Goal: Transaction & Acquisition: Book appointment/travel/reservation

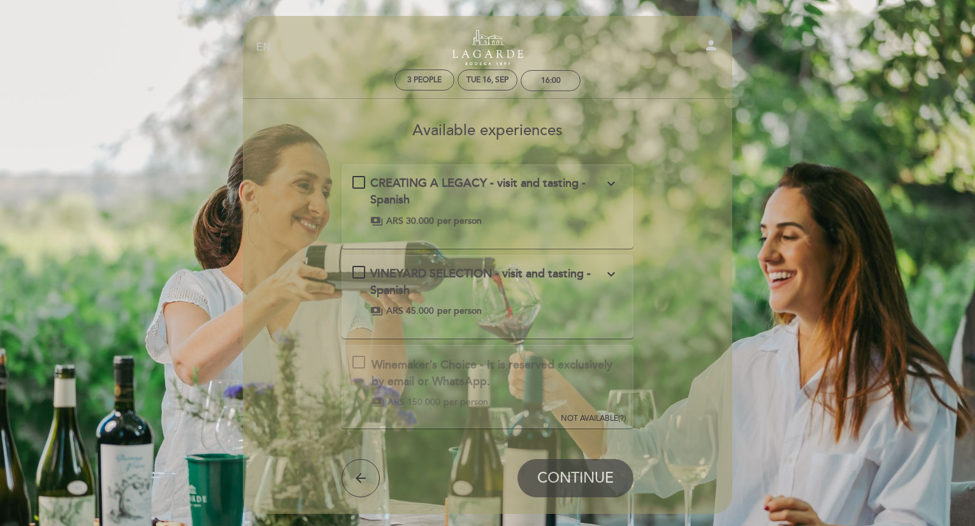
click at [614, 275] on icon "expand_more" at bounding box center [611, 273] width 15 height 15
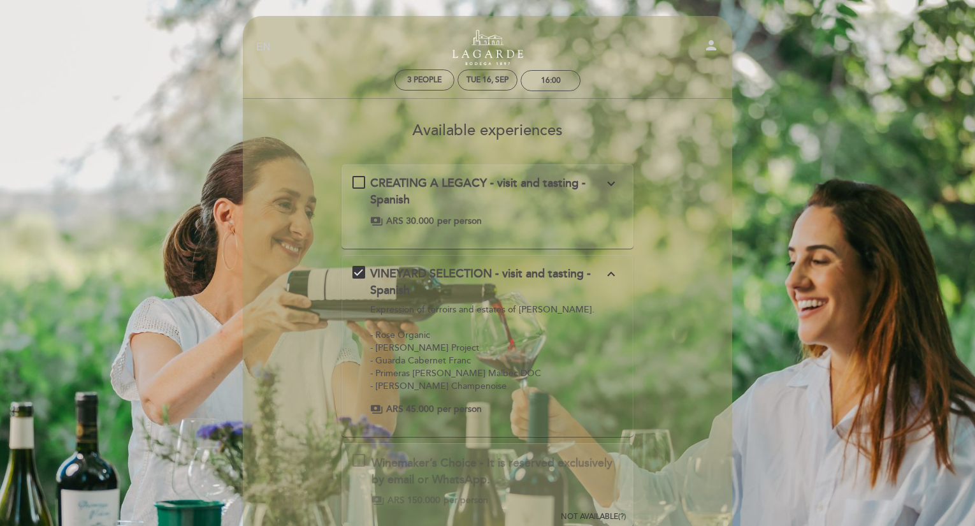
click at [613, 187] on icon "expand_more" at bounding box center [611, 183] width 15 height 15
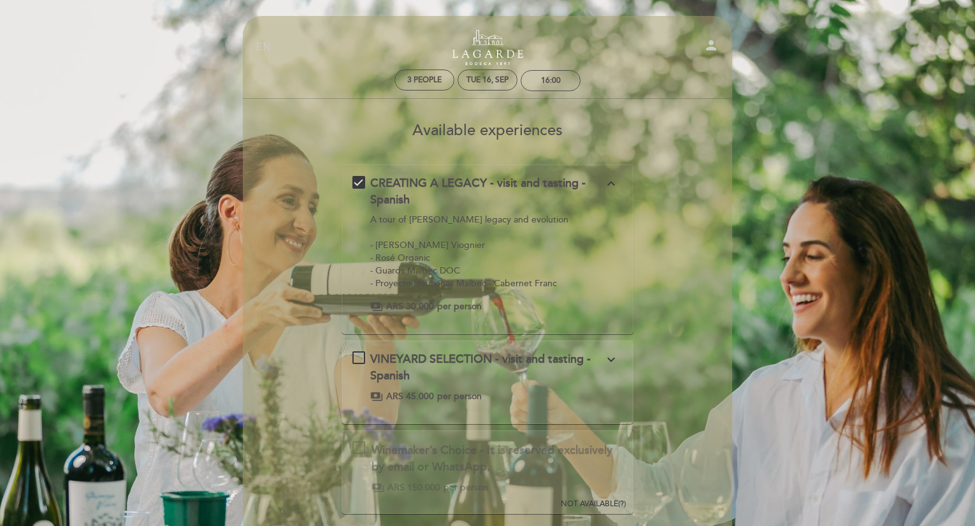
click at [610, 359] on icon "expand_more" at bounding box center [611, 359] width 15 height 15
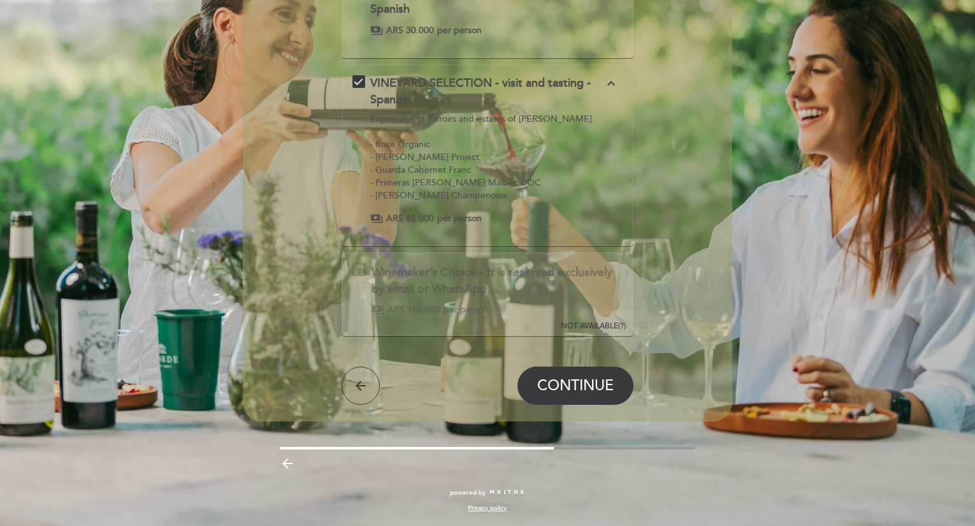
scroll to position [63, 0]
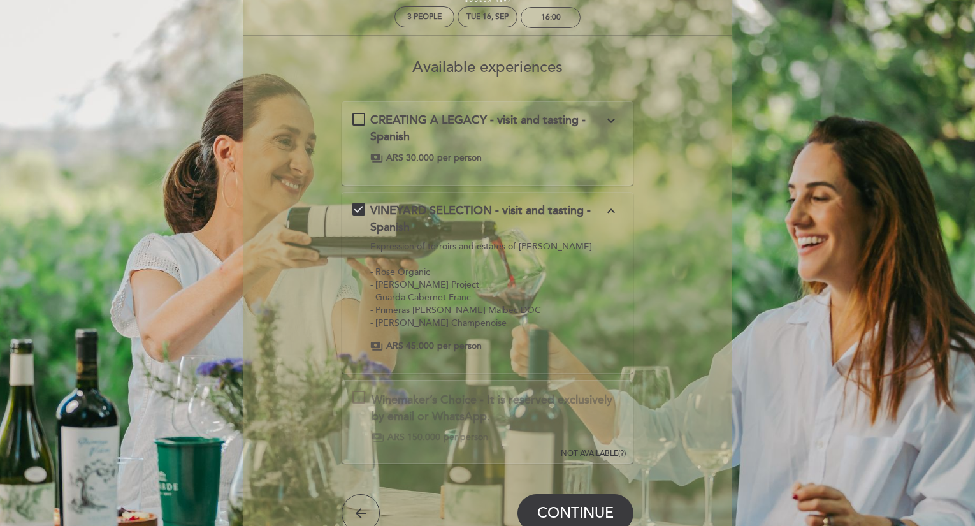
click at [606, 121] on icon "expand_more" at bounding box center [611, 120] width 15 height 15
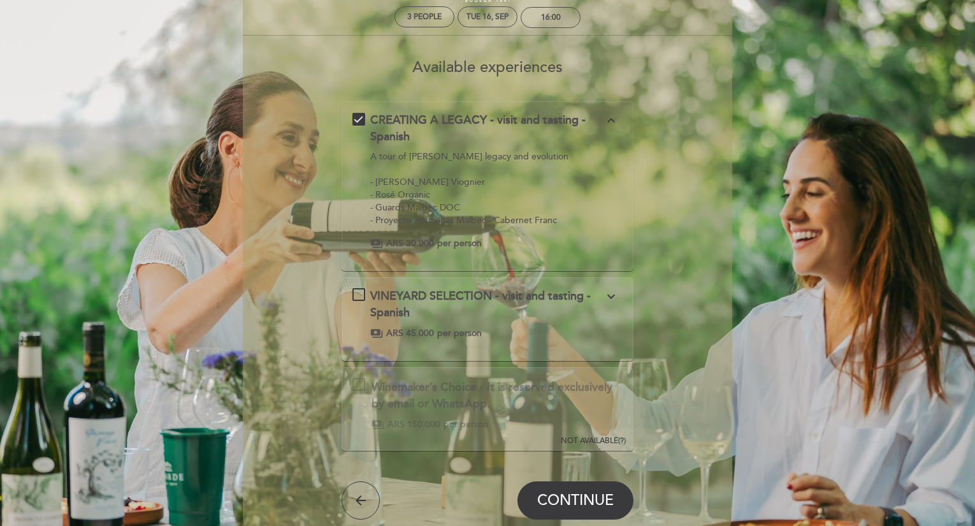
click at [618, 299] on icon "expand_more" at bounding box center [611, 296] width 15 height 15
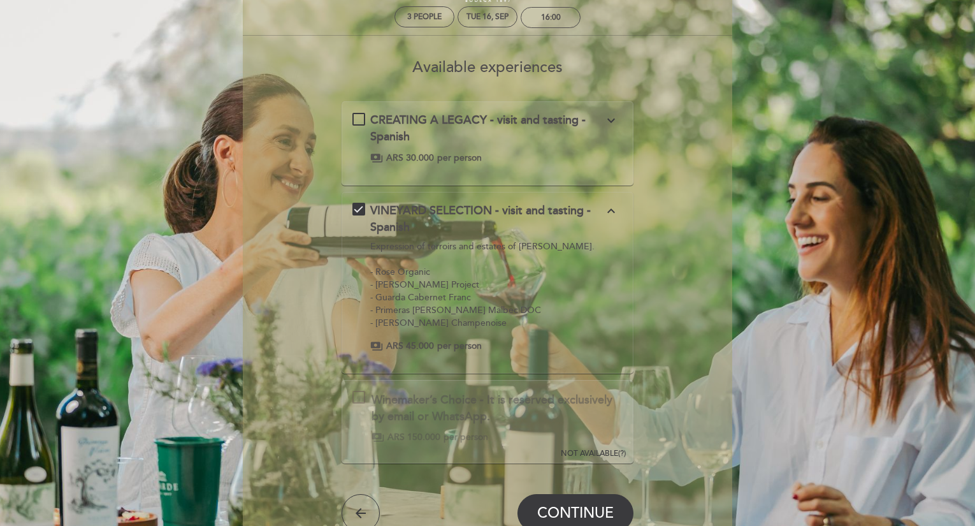
click at [619, 118] on icon "expand_more" at bounding box center [611, 120] width 15 height 15
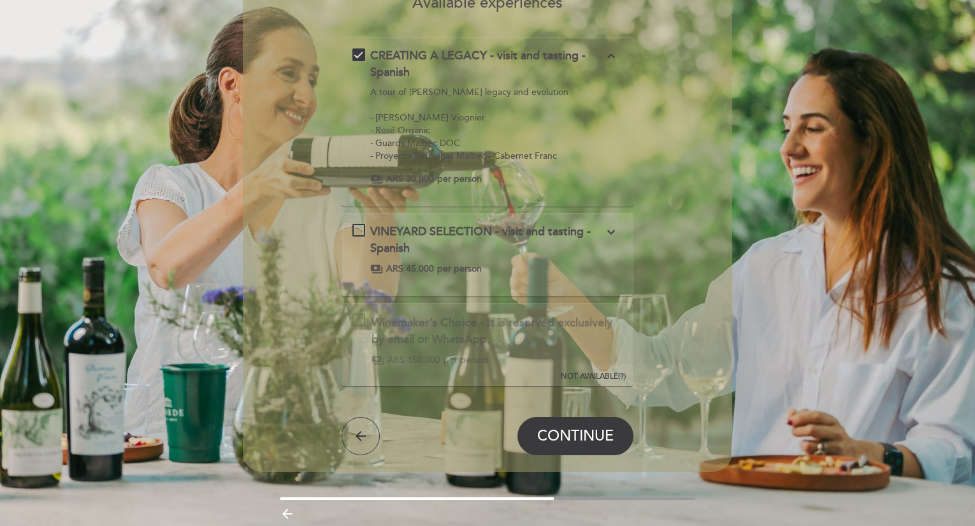
scroll to position [178, 0]
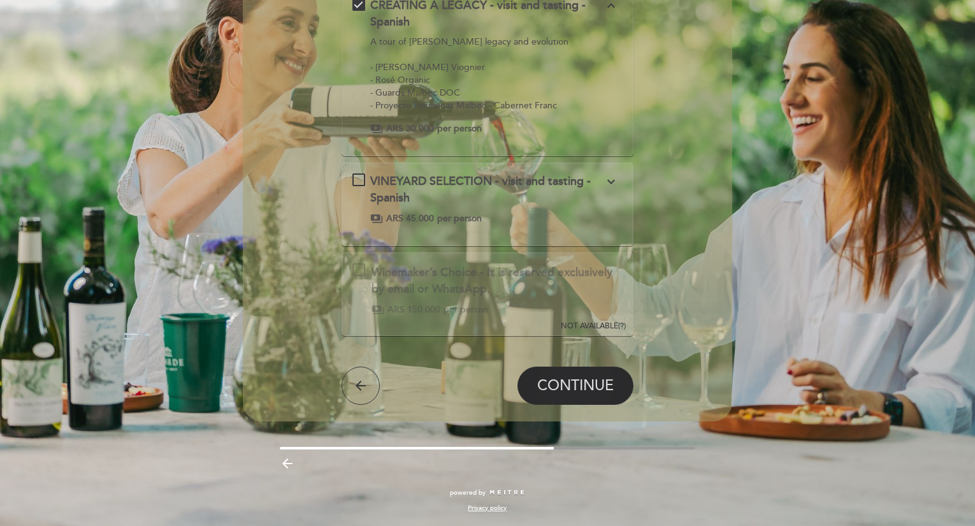
click at [601, 390] on span "CONTINUE" at bounding box center [575, 386] width 77 height 18
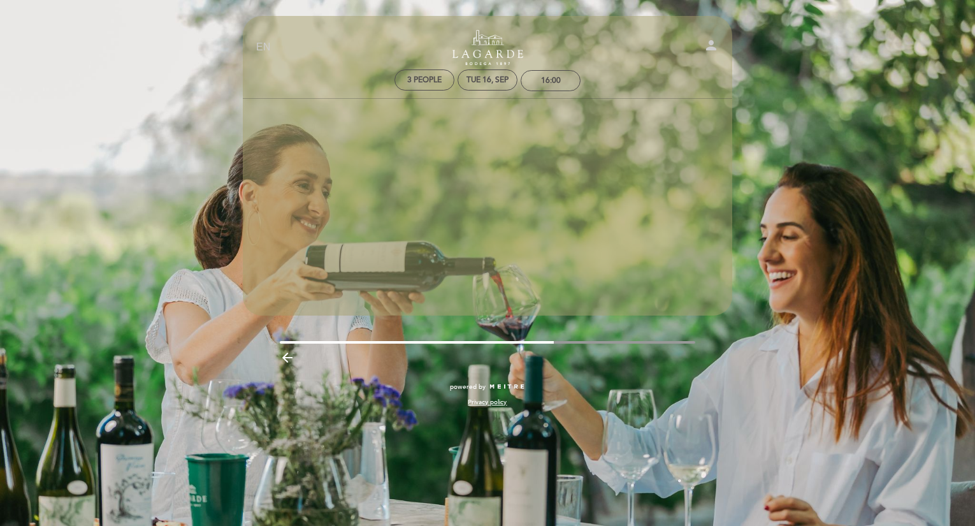
scroll to position [0, 0]
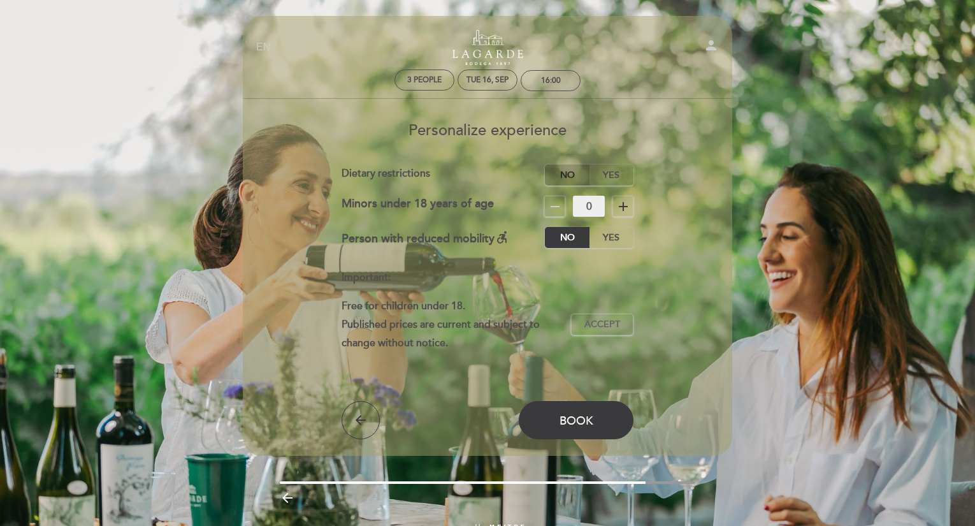
drag, startPoint x: 568, startPoint y: 173, endPoint x: 569, endPoint y: 179, distance: 6.4
click at [570, 173] on label "No" at bounding box center [567, 174] width 45 height 21
click at [615, 322] on span "Accept" at bounding box center [603, 324] width 36 height 13
click at [564, 420] on span "Book" at bounding box center [577, 421] width 34 height 14
